Goal: Task Accomplishment & Management: Use online tool/utility

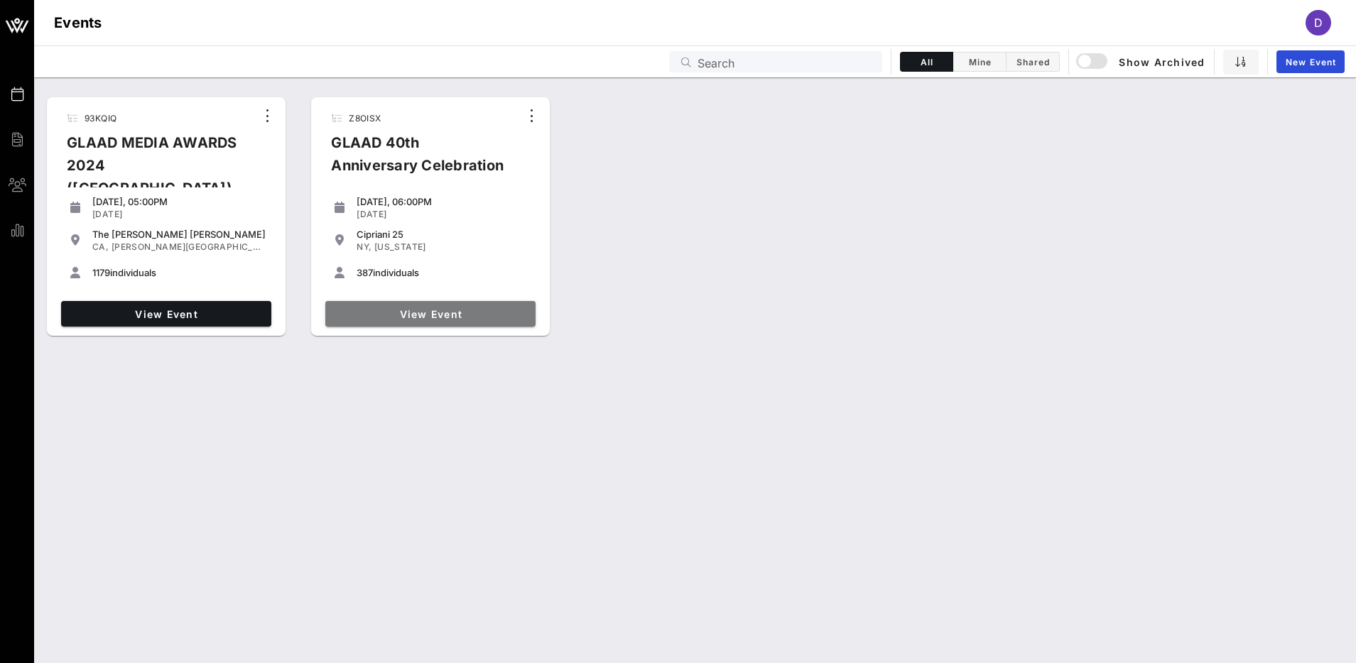
click at [423, 324] on link "View Event" at bounding box center [430, 314] width 210 height 26
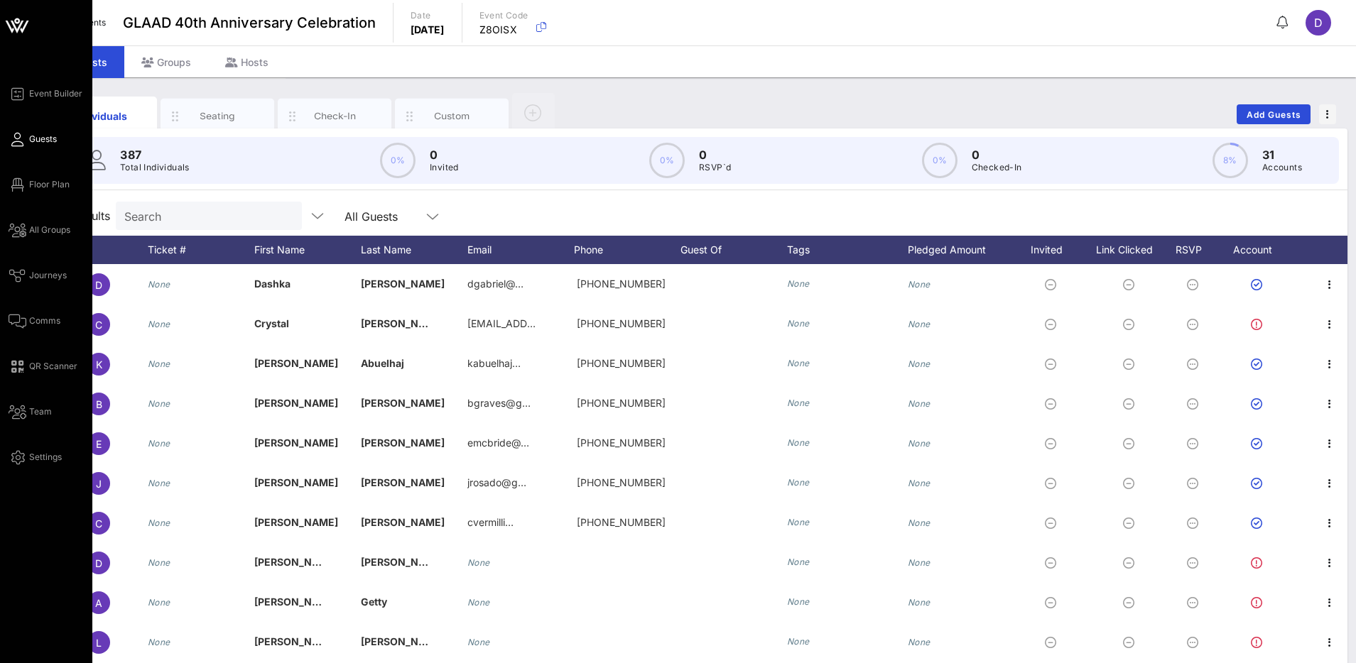
click at [53, 197] on div "Event Builder Guests Floor Plan All Groups Journeys Comms QR Scanner Team Setti…" at bounding box center [51, 275] width 84 height 381
click at [54, 178] on span "Floor Plan" at bounding box center [49, 184] width 40 height 13
